Goal: Task Accomplishment & Management: Manage account settings

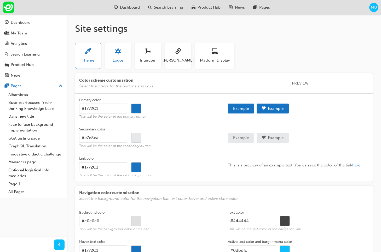
click at [122, 54] on div "button" at bounding box center [118, 52] width 11 height 8
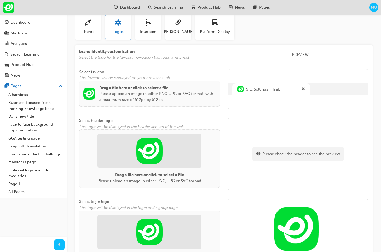
scroll to position [33, 0]
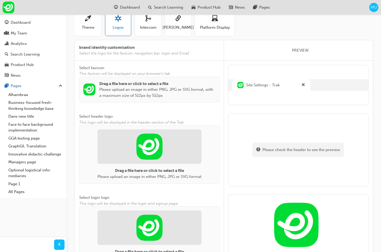
click at [111, 93] on p "Please upload an image in either PNG, JPG or SVG format, with a maximum size of…" at bounding box center [157, 93] width 116 height 12
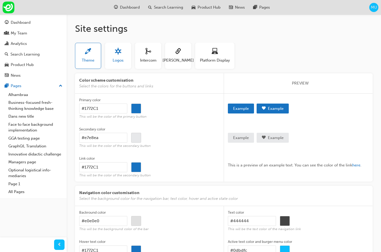
click at [113, 60] on span "Logos" at bounding box center [118, 60] width 11 height 6
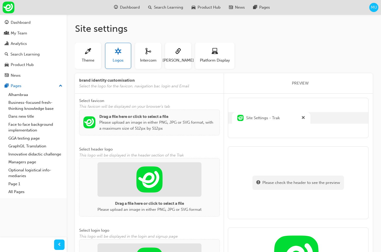
click at [139, 129] on p "Please upload an image in either PNG, JPG or SVG format, with a maximum size of…" at bounding box center [157, 126] width 116 height 12
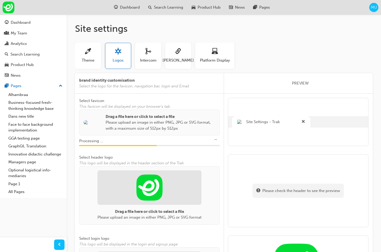
scroll to position [27, 0]
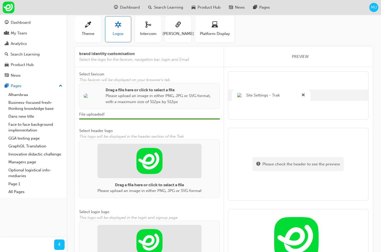
click at [145, 170] on img at bounding box center [149, 161] width 26 height 26
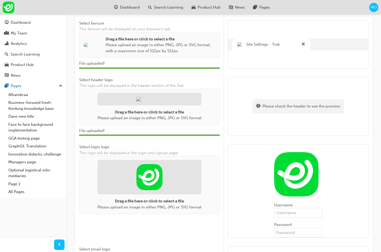
scroll to position [78, 0]
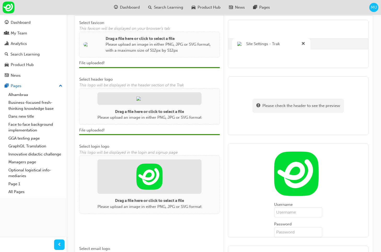
click at [161, 190] on img at bounding box center [149, 177] width 26 height 26
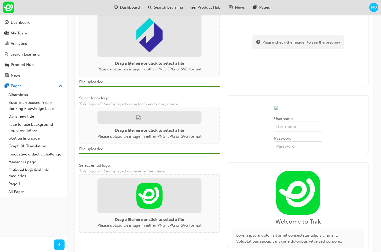
scroll to position [232, 0]
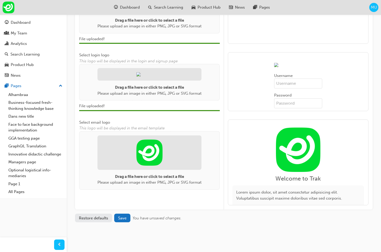
click at [147, 166] on img at bounding box center [149, 153] width 26 height 26
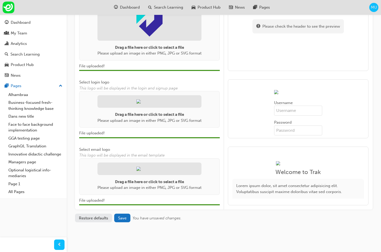
scroll to position [265, 0]
click at [126, 218] on span "Save" at bounding box center [122, 218] width 8 height 5
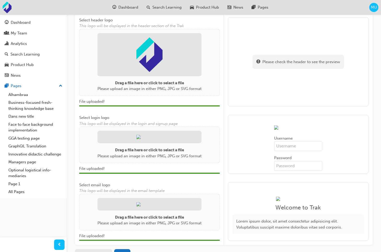
scroll to position [0, 0]
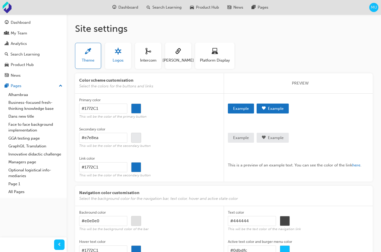
click at [121, 64] on button "Logos" at bounding box center [118, 56] width 26 height 26
